Goal: Navigation & Orientation: Find specific page/section

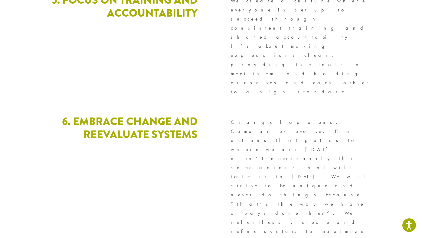
scroll to position [1677, 0]
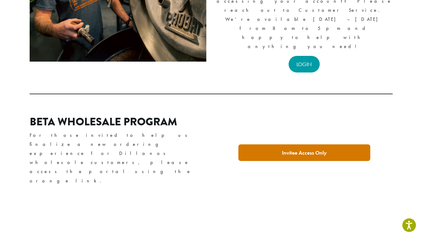
scroll to position [148, 0]
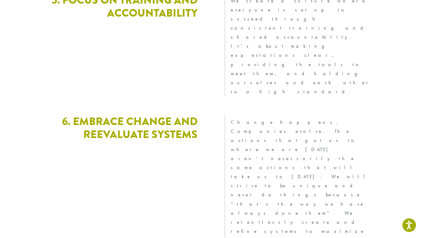
scroll to position [1677, 0]
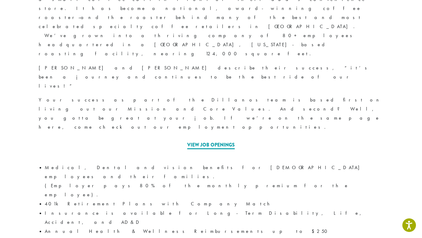
scroll to position [283, 0]
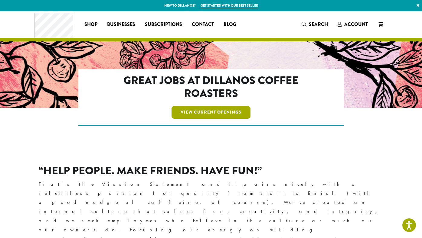
scroll to position [0, 0]
click at [230, 112] on link "View Current Openings" at bounding box center [210, 112] width 79 height 13
